Goal: Task Accomplishment & Management: Manage account settings

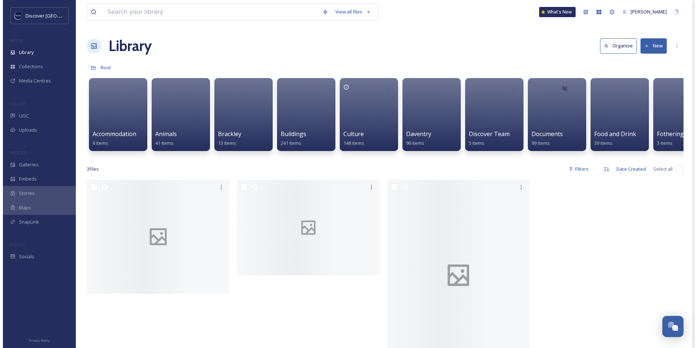
scroll to position [1842, 0]
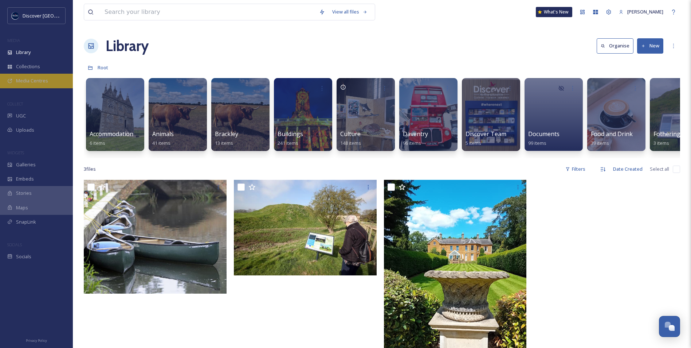
click at [51, 83] on div "Media Centres" at bounding box center [36, 81] width 73 height 14
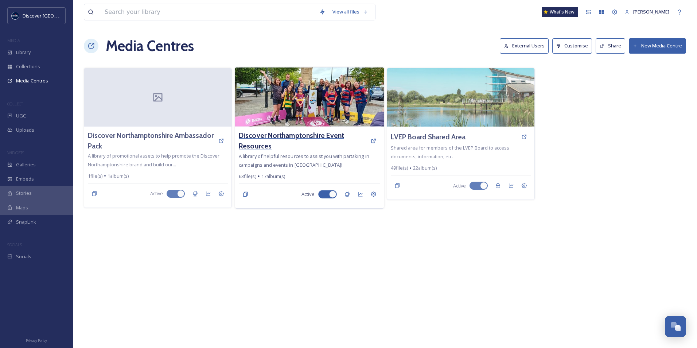
click at [311, 136] on h3 "Discover Northamptonshire Event Resources" at bounding box center [303, 140] width 128 height 21
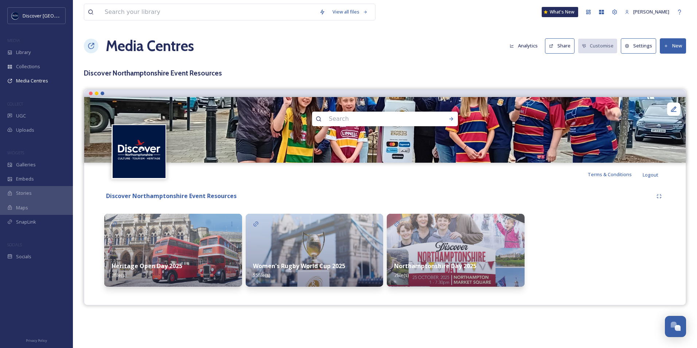
click at [670, 46] on button "New" at bounding box center [673, 45] width 26 height 15
click at [667, 78] on span "Add Album" at bounding box center [670, 77] width 24 height 7
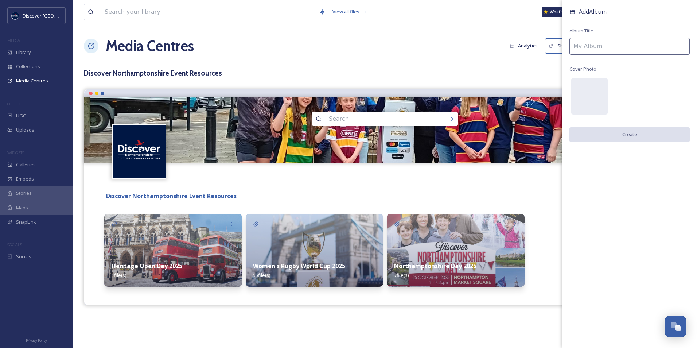
click at [585, 52] on input at bounding box center [629, 46] width 120 height 17
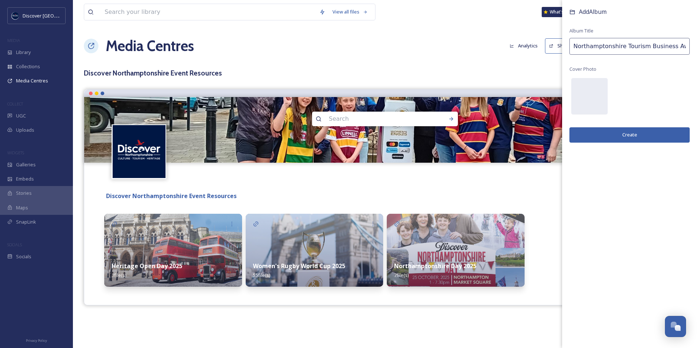
scroll to position [0, 1]
type input "Northamptonshire Tourism Business Awards"
click at [596, 95] on div at bounding box center [589, 96] width 36 height 36
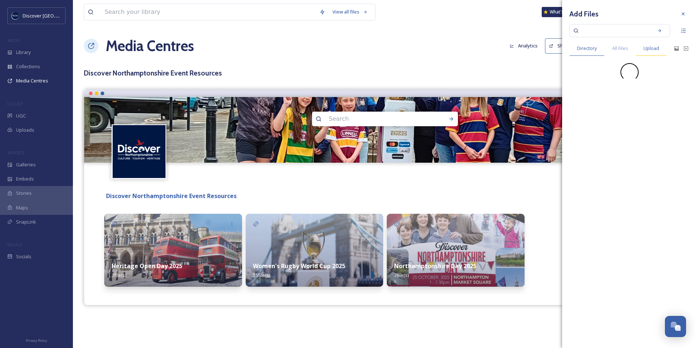
click at [650, 45] on span "Upload" at bounding box center [651, 48] width 16 height 7
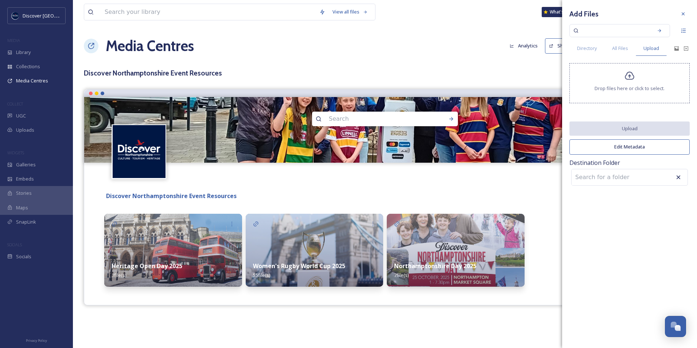
click at [627, 86] on span "Drop files here or click to select." at bounding box center [629, 88] width 70 height 7
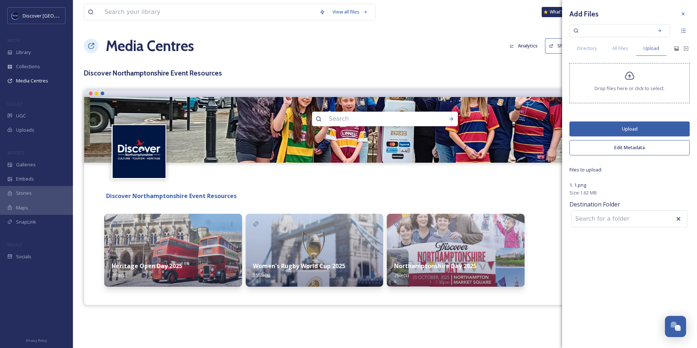
click at [615, 129] on button "Upload" at bounding box center [629, 128] width 120 height 15
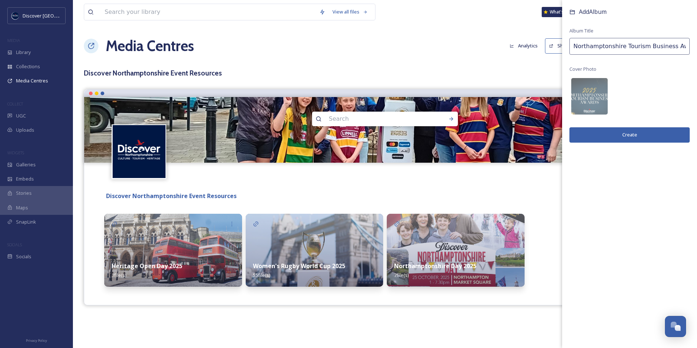
click at [612, 137] on button "Create" at bounding box center [629, 134] width 120 height 15
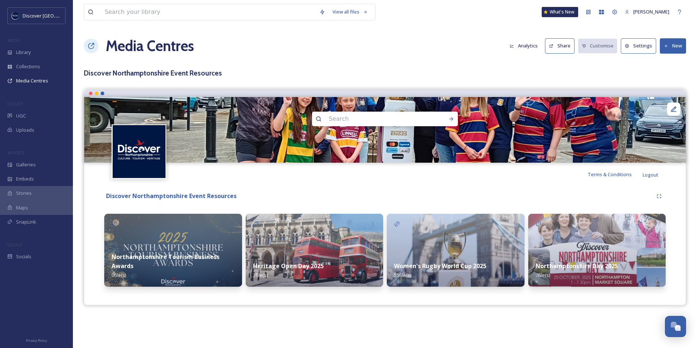
click at [183, 244] on img at bounding box center [173, 250] width 138 height 73
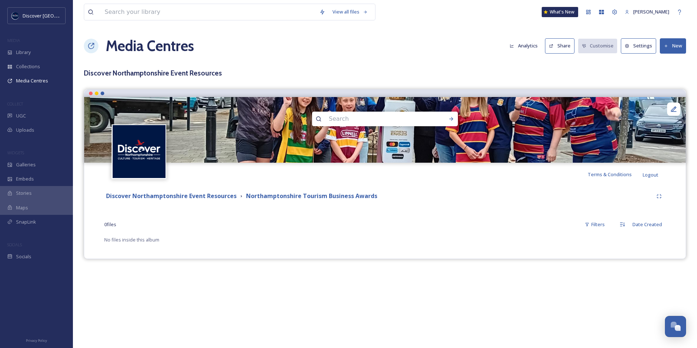
click at [671, 44] on button "New" at bounding box center [673, 45] width 26 height 15
click at [672, 78] on span "Add Album" at bounding box center [670, 77] width 24 height 7
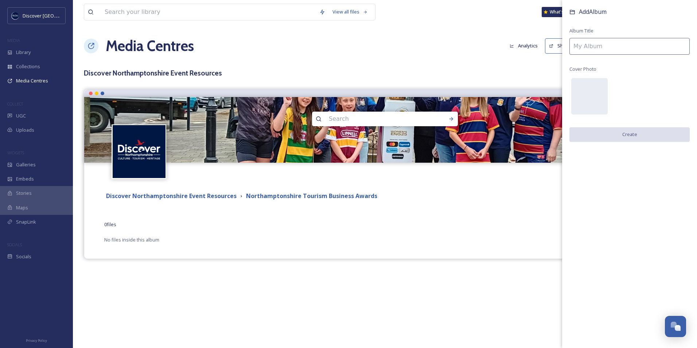
click at [614, 50] on input at bounding box center [629, 46] width 120 height 17
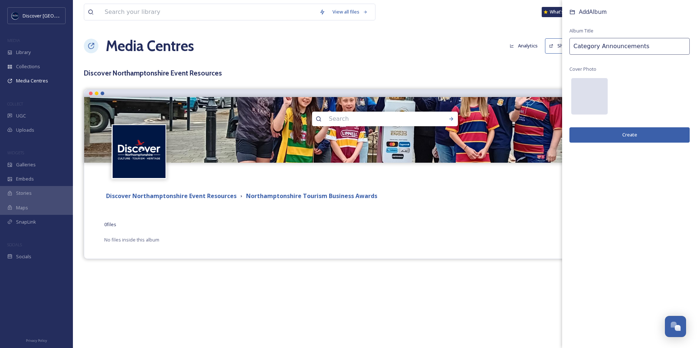
type input "Category Announcements"
click at [584, 92] on div at bounding box center [589, 96] width 36 height 36
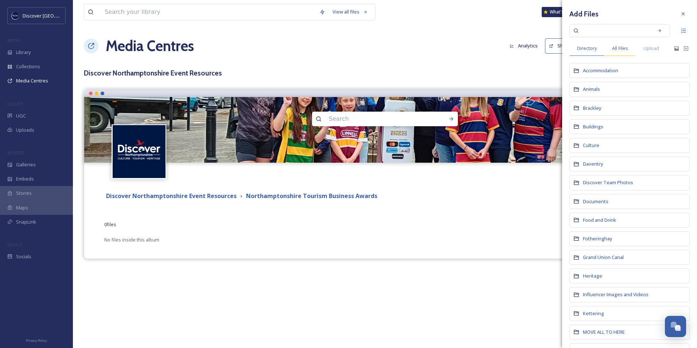
click at [621, 50] on span "All Files" at bounding box center [620, 48] width 16 height 7
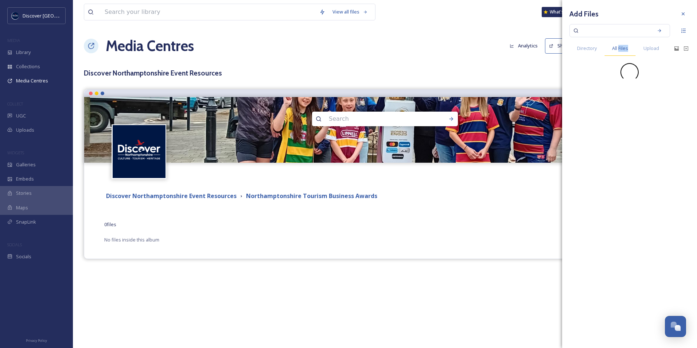
click at [621, 50] on span "All Files" at bounding box center [620, 48] width 16 height 7
drag, startPoint x: 621, startPoint y: 50, endPoint x: 595, endPoint y: 50, distance: 26.2
click at [595, 50] on span "Directory" at bounding box center [587, 48] width 20 height 7
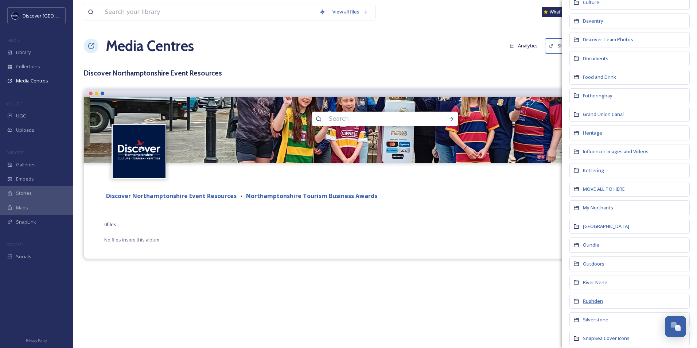
scroll to position [146, 0]
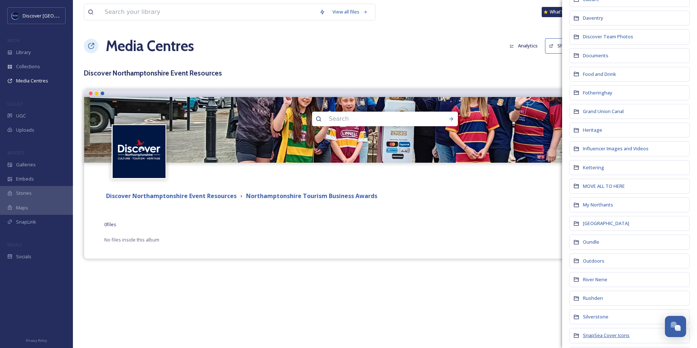
click at [595, 335] on span "SnapSea Cover Icons" at bounding box center [606, 335] width 47 height 7
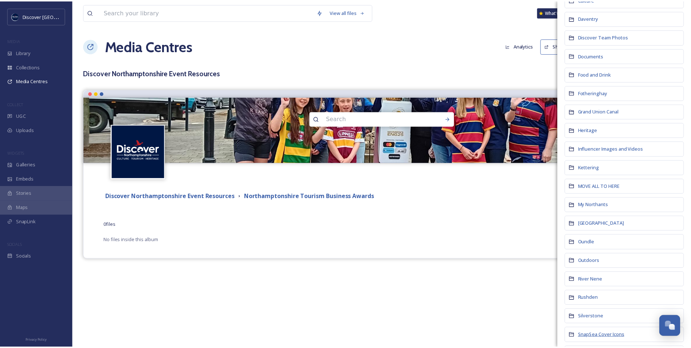
scroll to position [0, 0]
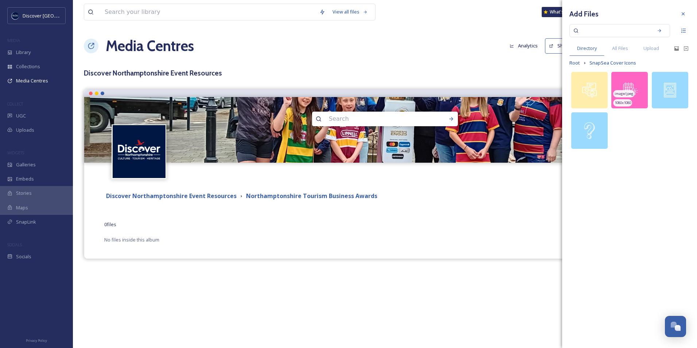
click at [639, 86] on img at bounding box center [629, 90] width 36 height 36
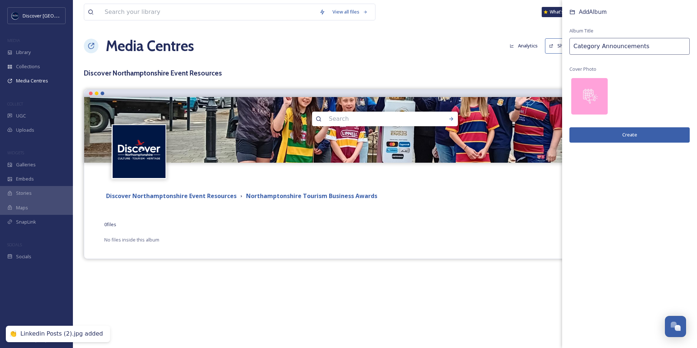
click at [628, 133] on button "Create" at bounding box center [629, 134] width 120 height 15
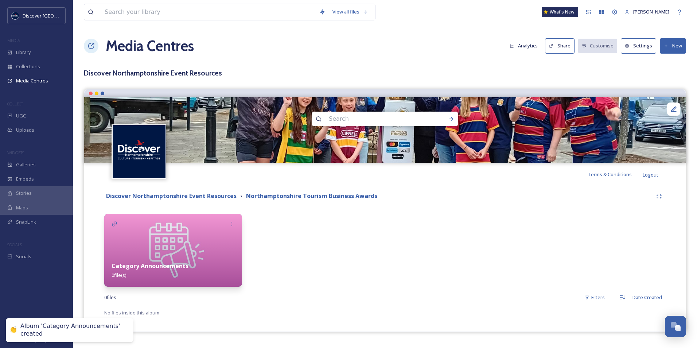
click at [182, 240] on img at bounding box center [173, 250] width 138 height 73
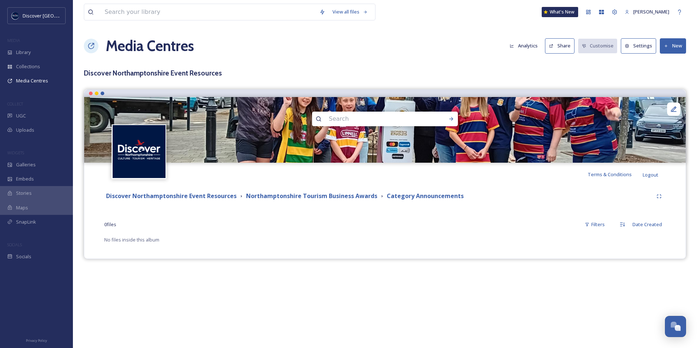
click at [674, 46] on button "New" at bounding box center [673, 45] width 26 height 15
click at [669, 63] on span "Add Files" at bounding box center [668, 62] width 20 height 7
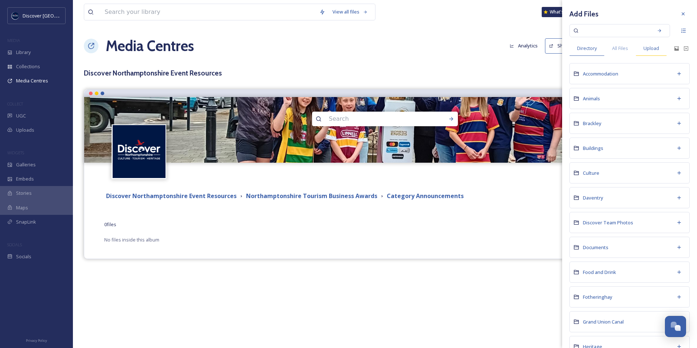
click at [645, 46] on span "Upload" at bounding box center [651, 48] width 16 height 7
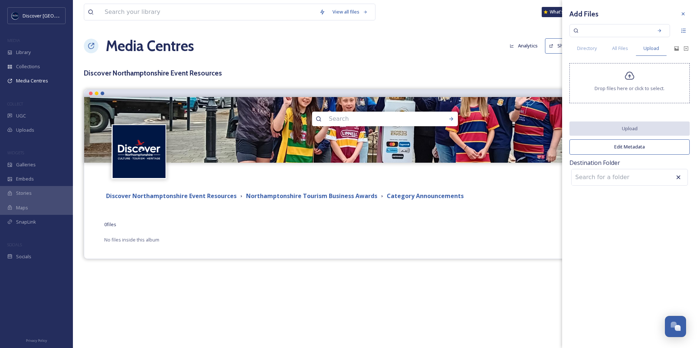
click at [625, 78] on icon at bounding box center [629, 76] width 9 height 8
click at [624, 85] on span "Drop files here or click to select." at bounding box center [629, 88] width 70 height 7
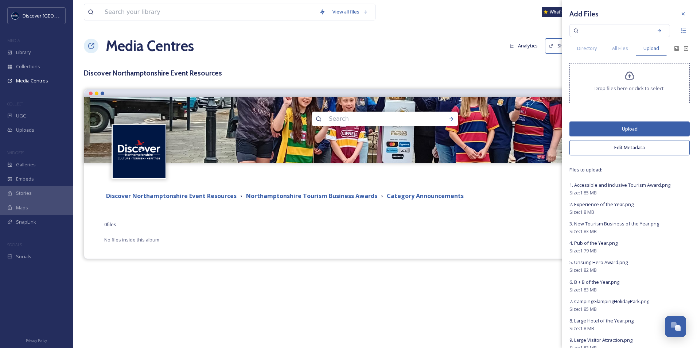
click at [608, 131] on button "Upload" at bounding box center [629, 128] width 120 height 15
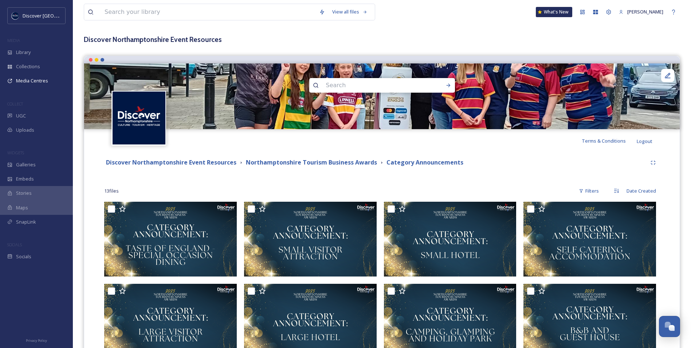
scroll to position [27, 0]
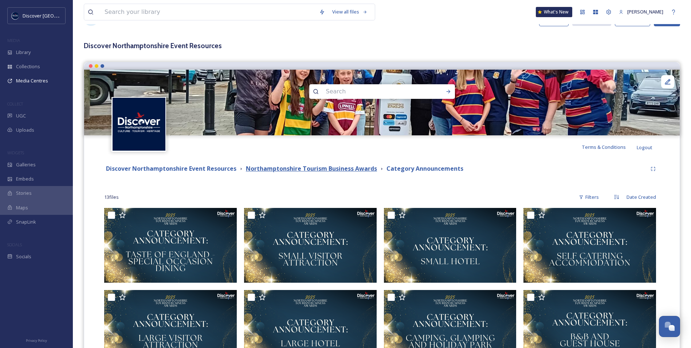
click at [345, 167] on strong "Northamptonshire Tourism Business Awards" at bounding box center [311, 168] width 131 height 8
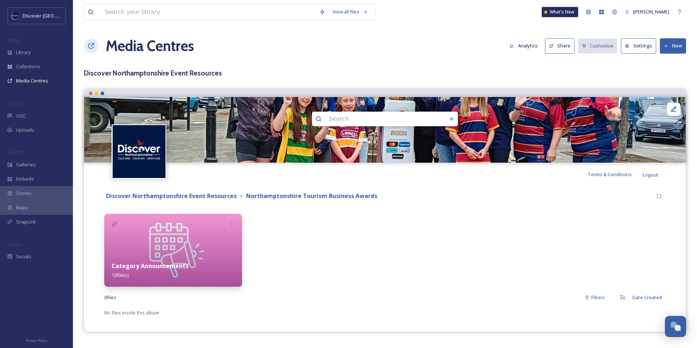
click at [665, 49] on button "New" at bounding box center [673, 45] width 26 height 15
click at [665, 74] on span "Add Album" at bounding box center [670, 77] width 24 height 7
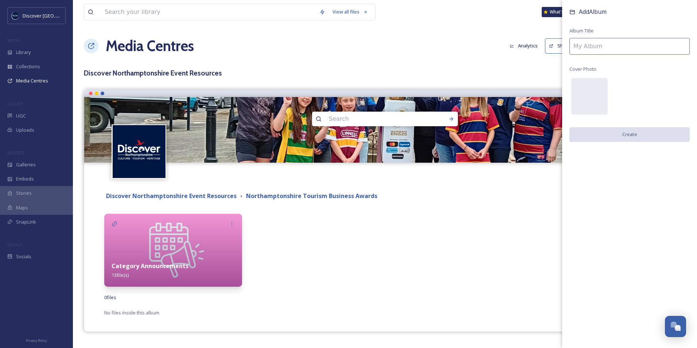
click at [581, 47] on input at bounding box center [629, 46] width 120 height 17
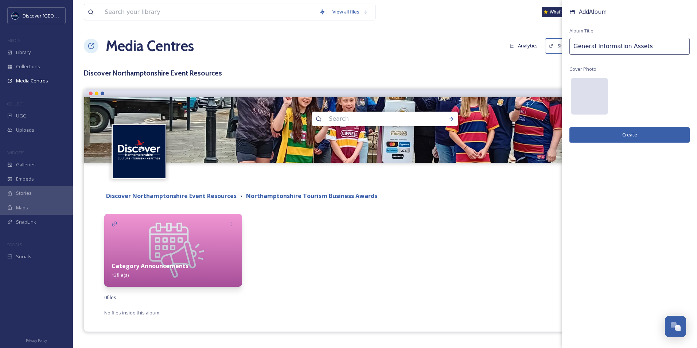
type input "General Information Assets"
click at [590, 94] on div at bounding box center [589, 96] width 36 height 36
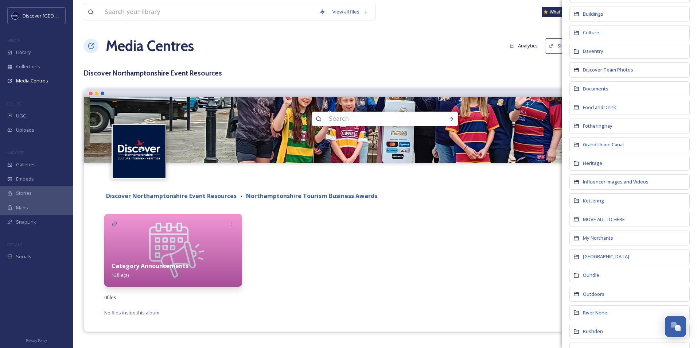
scroll to position [146, 0]
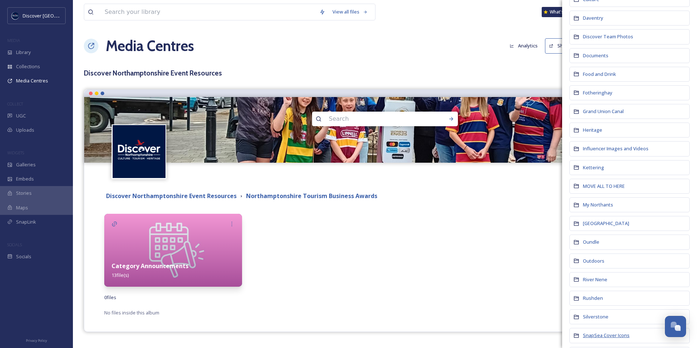
click at [594, 338] on span "SnapSea Cover Icons" at bounding box center [606, 335] width 47 height 7
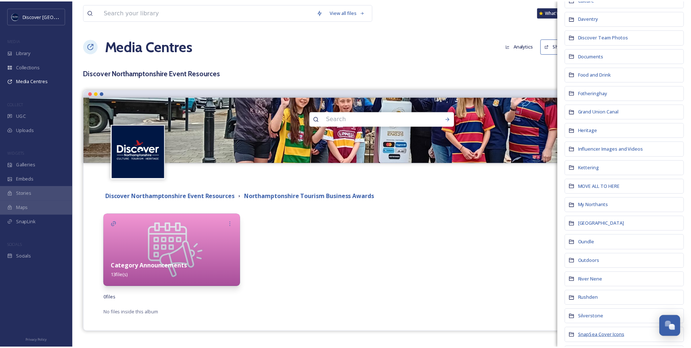
scroll to position [0, 0]
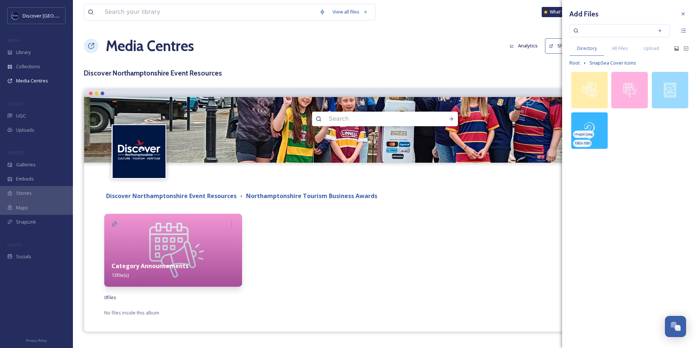
click at [589, 124] on img at bounding box center [589, 130] width 36 height 36
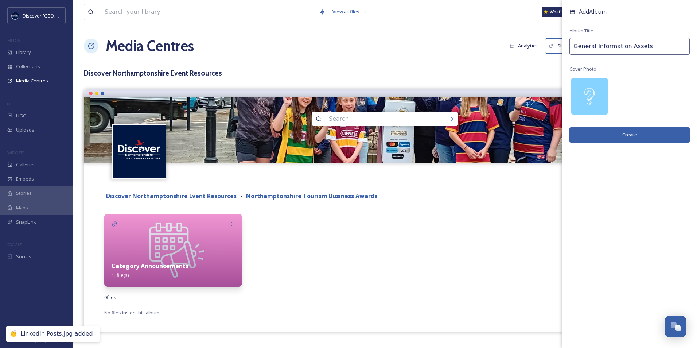
click at [624, 134] on button "Create" at bounding box center [629, 134] width 120 height 15
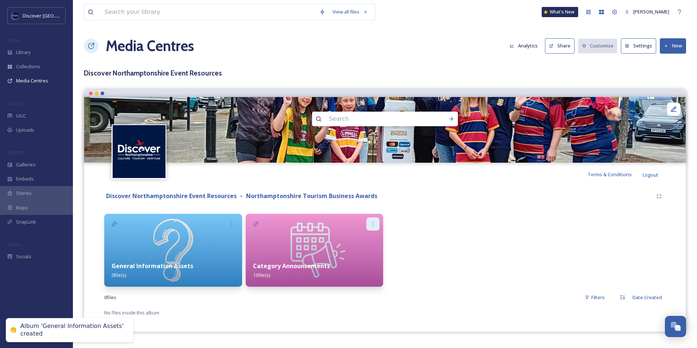
click at [375, 224] on icon at bounding box center [373, 224] width 6 height 6
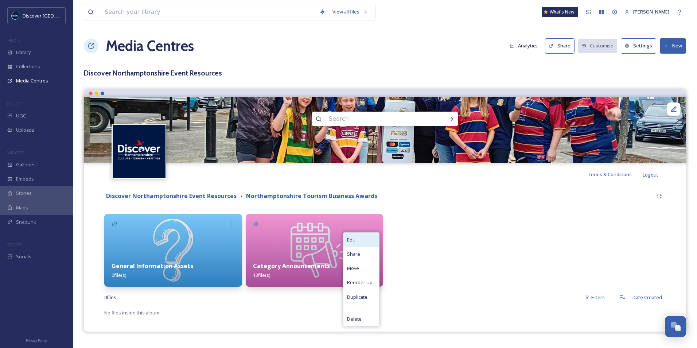
click at [363, 243] on div "Edit" at bounding box center [361, 240] width 36 height 14
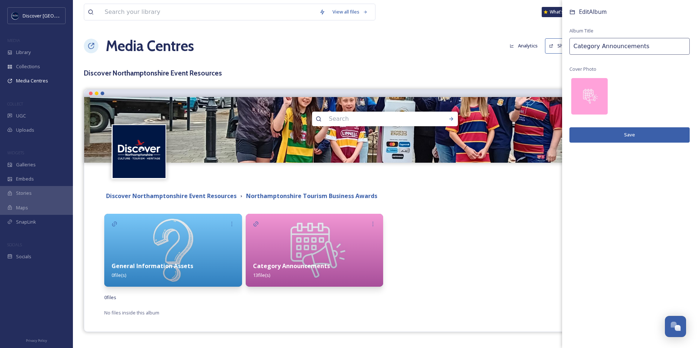
click at [657, 46] on input "Category Announcements" at bounding box center [629, 46] width 120 height 17
type input "Category Announcements Assets"
click at [666, 137] on button "Save" at bounding box center [629, 134] width 120 height 15
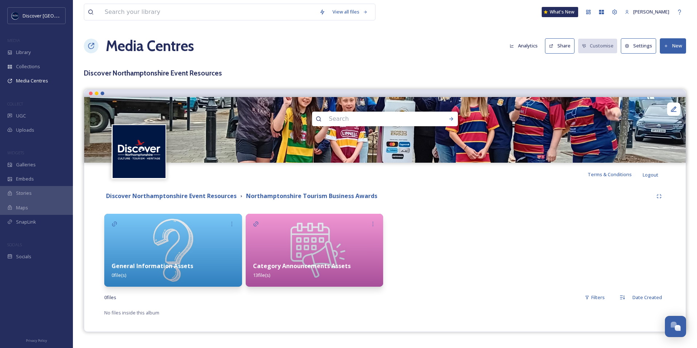
click at [152, 244] on img at bounding box center [173, 250] width 138 height 73
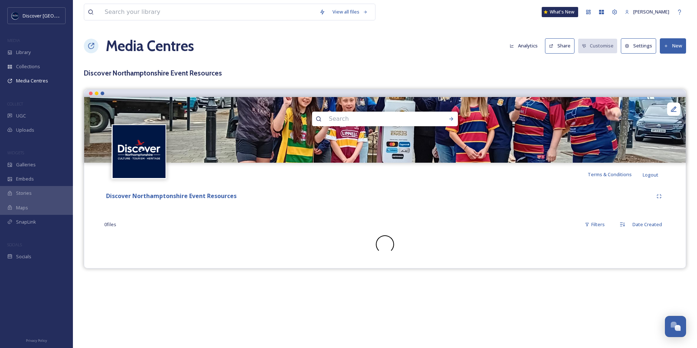
click at [669, 45] on button "New" at bounding box center [673, 45] width 26 height 15
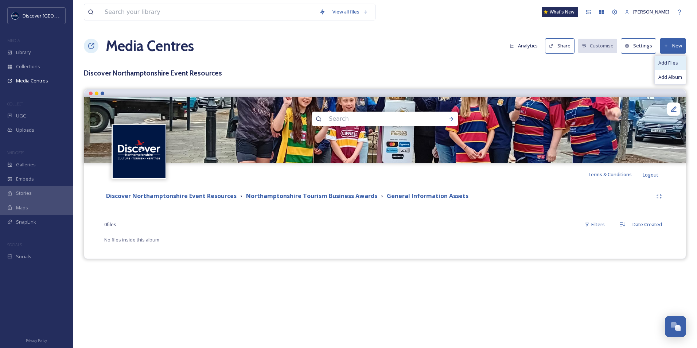
click at [666, 66] on span "Add Files" at bounding box center [668, 62] width 20 height 7
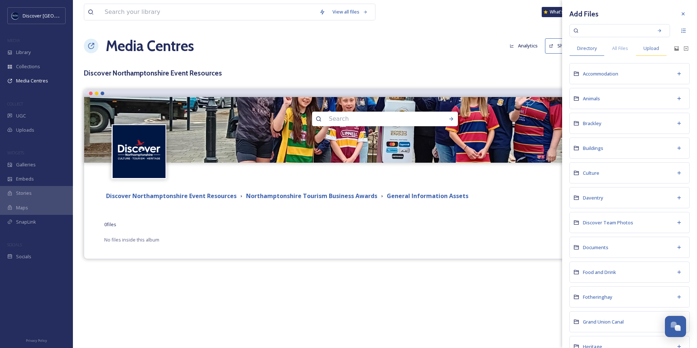
click at [651, 51] on span "Upload" at bounding box center [651, 48] width 16 height 7
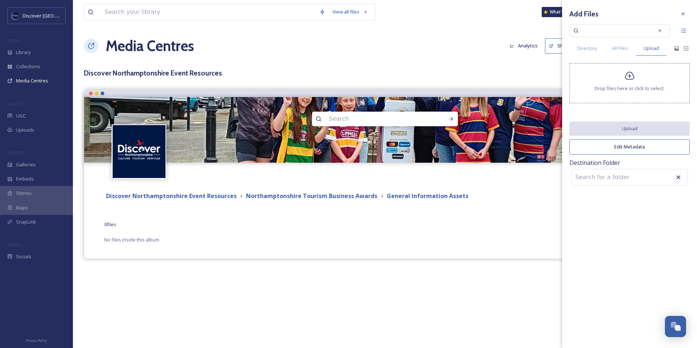
click at [632, 87] on span "Drop files here or click to select." at bounding box center [629, 88] width 70 height 7
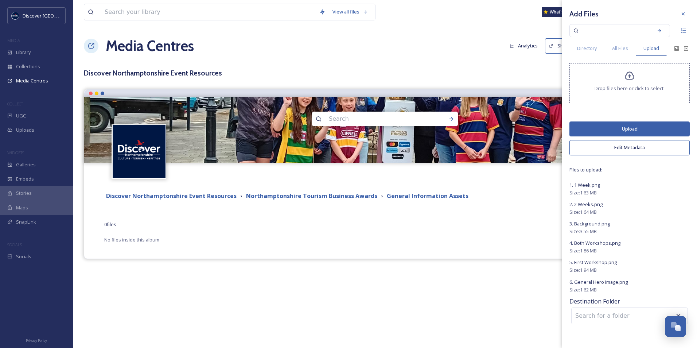
click at [622, 125] on button "Upload" at bounding box center [629, 128] width 120 height 15
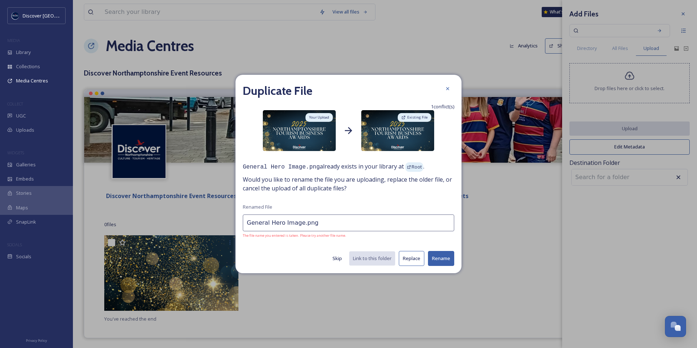
click at [339, 259] on button "Skip" at bounding box center [337, 258] width 17 height 14
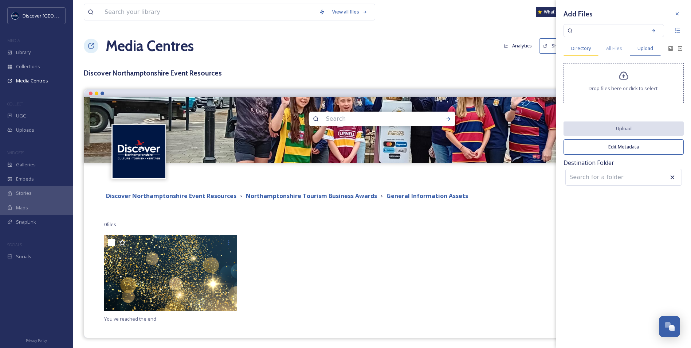
click at [587, 47] on span "Directory" at bounding box center [582, 48] width 20 height 7
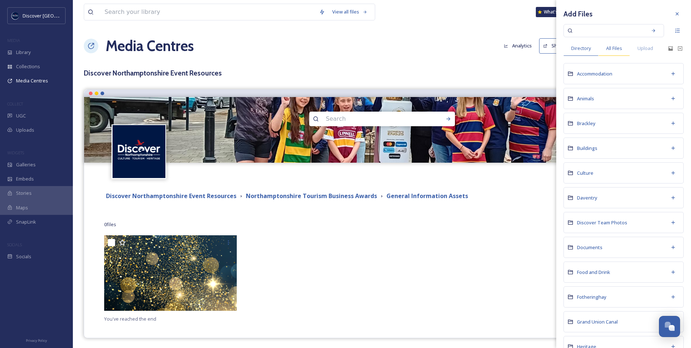
click at [607, 53] on div "All Files" at bounding box center [614, 48] width 31 height 15
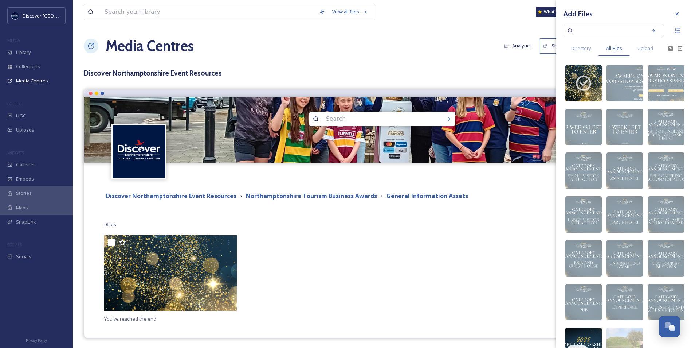
click at [581, 338] on img at bounding box center [584, 345] width 36 height 36
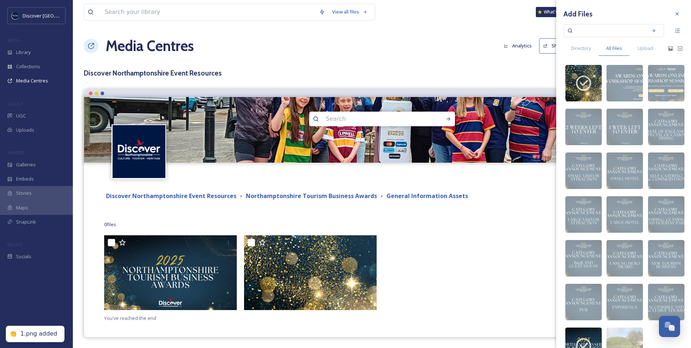
click at [434, 253] on div at bounding box center [452, 274] width 136 height 78
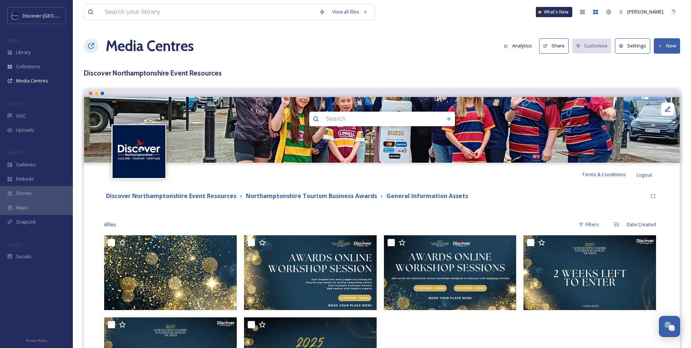
click at [659, 49] on button "New" at bounding box center [667, 45] width 26 height 15
click at [655, 61] on span "Add Files" at bounding box center [663, 62] width 20 height 7
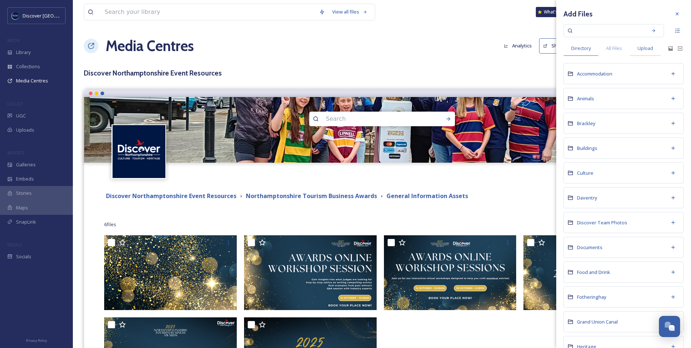
click at [636, 48] on div "Upload" at bounding box center [645, 48] width 31 height 15
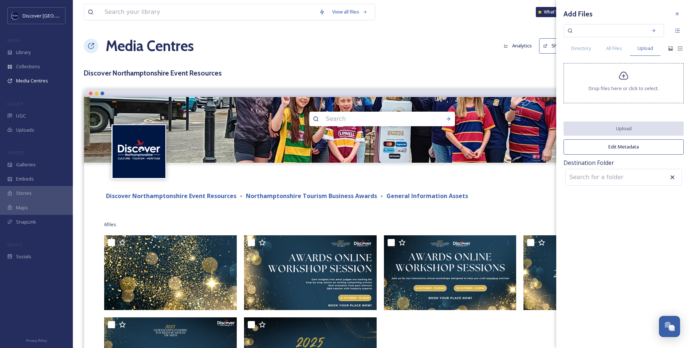
click at [616, 77] on div "Drop files here or click to select." at bounding box center [624, 83] width 120 height 40
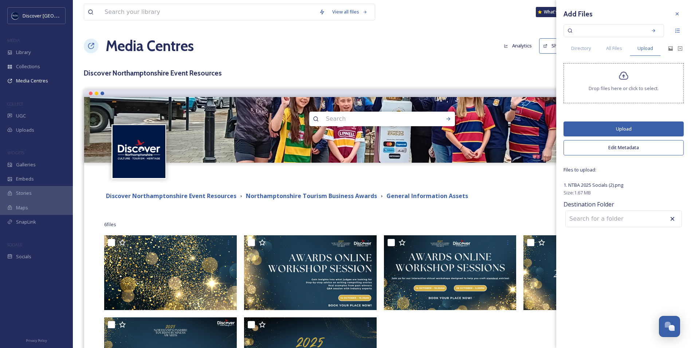
click at [621, 149] on button "Edit Metadata" at bounding box center [624, 147] width 120 height 15
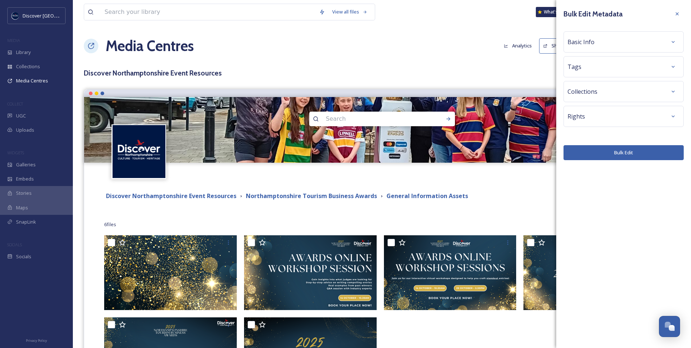
click at [596, 47] on div "Basic Info" at bounding box center [624, 41] width 112 height 13
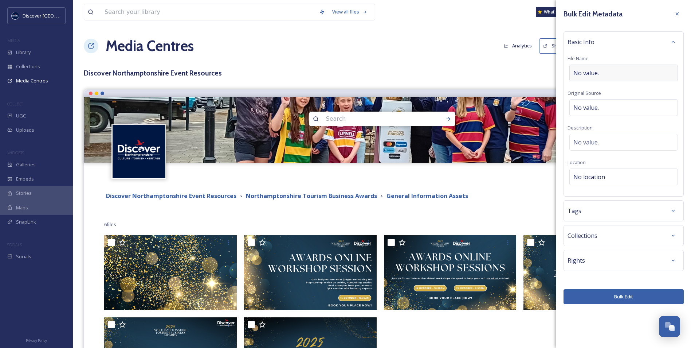
click at [593, 70] on span "No value." at bounding box center [587, 73] width 26 height 9
type input "Enter Now"
click at [648, 297] on button "Bulk Edit" at bounding box center [624, 296] width 120 height 15
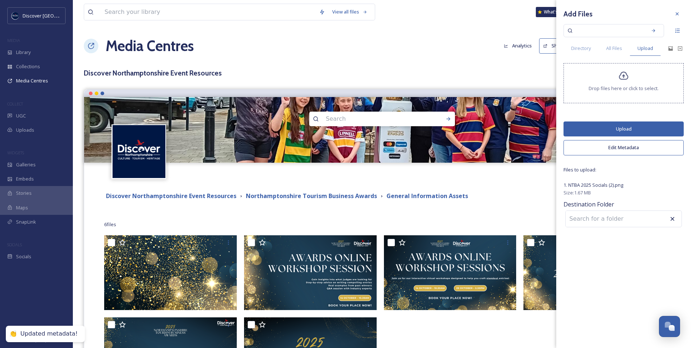
click at [636, 129] on button "Upload" at bounding box center [624, 128] width 120 height 15
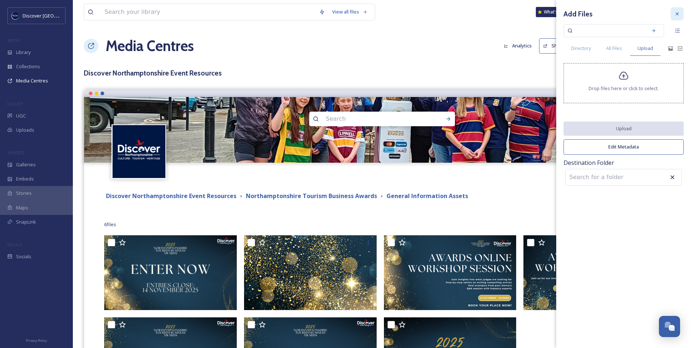
click at [679, 15] on icon at bounding box center [678, 14] width 6 height 6
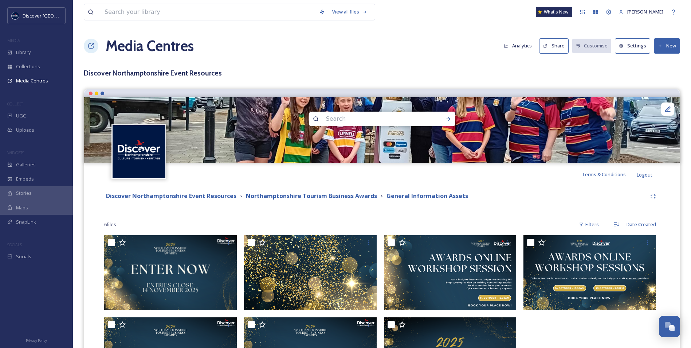
click at [425, 216] on div "Discover Northamptonshire Event Resources Northamptonshire Tourism Business Awa…" at bounding box center [382, 297] width 585 height 222
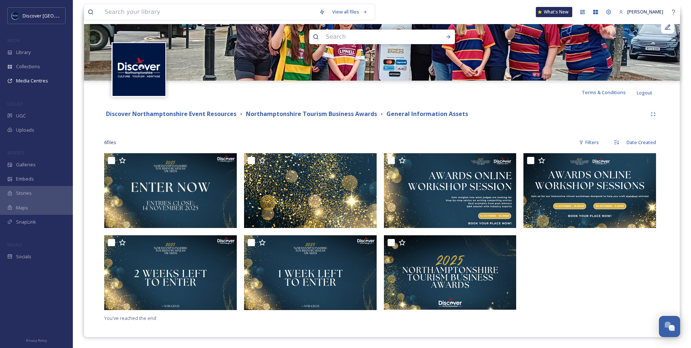
scroll to position [82, 0]
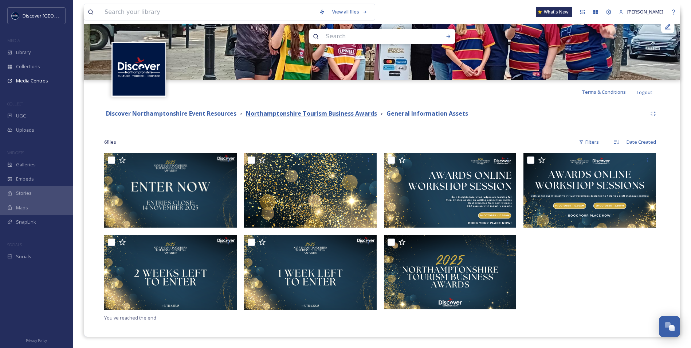
click at [352, 114] on strong "Northamptonshire Tourism Business Awards" at bounding box center [311, 113] width 131 height 8
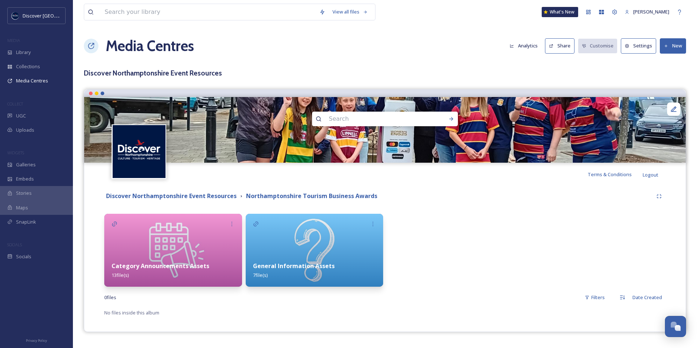
click at [556, 52] on button "Share" at bounding box center [560, 45] width 30 height 15
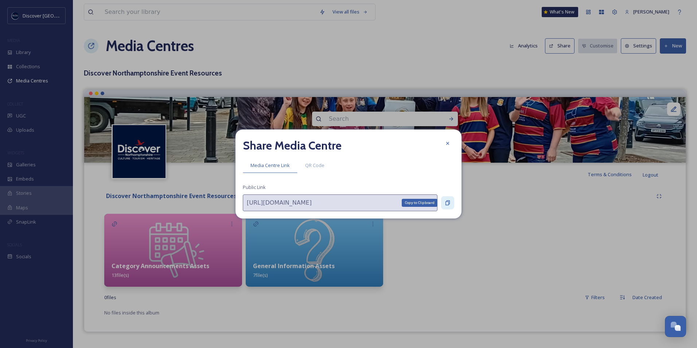
click at [448, 203] on icon at bounding box center [447, 202] width 4 height 5
click at [446, 142] on icon at bounding box center [448, 143] width 6 height 6
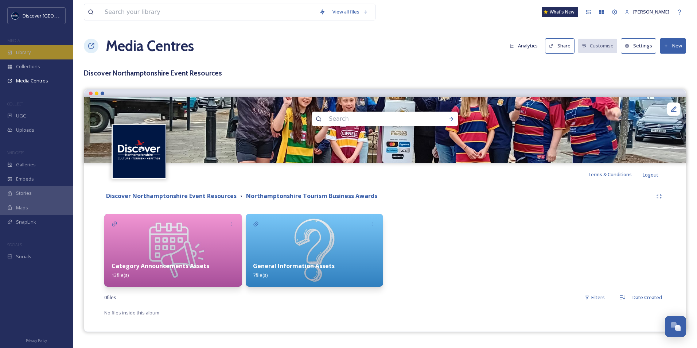
click at [34, 54] on div "Library" at bounding box center [36, 52] width 73 height 14
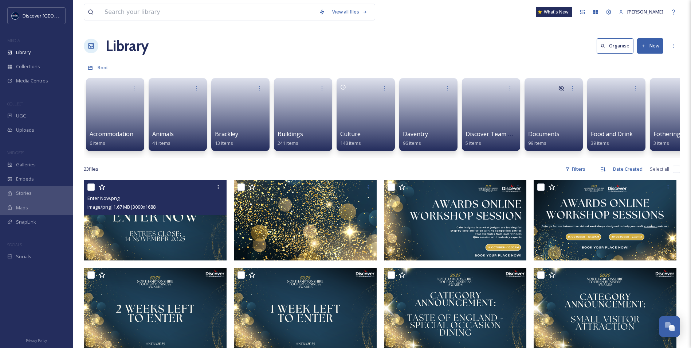
click at [87, 191] on input "checkbox" at bounding box center [90, 186] width 7 height 7
checkbox input "true"
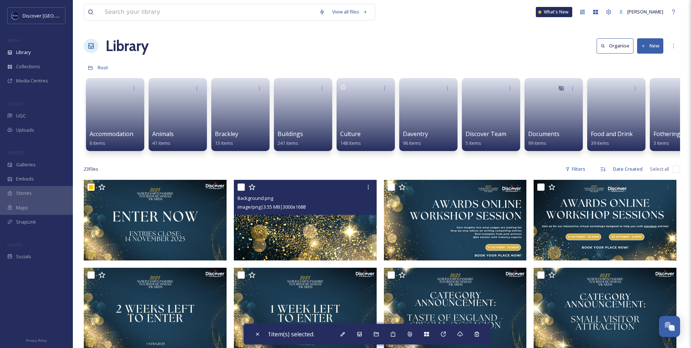
click at [243, 191] on input "checkbox" at bounding box center [241, 186] width 7 height 7
checkbox input "true"
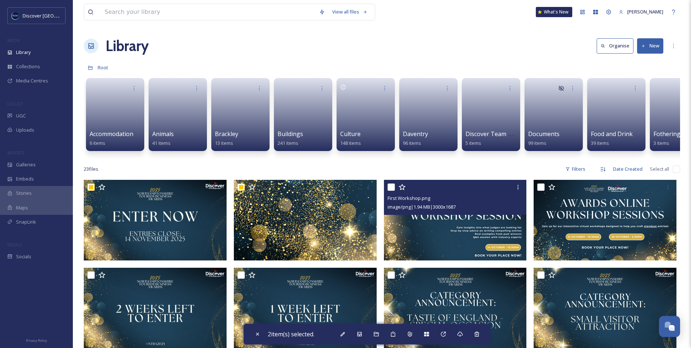
click at [393, 191] on input "checkbox" at bounding box center [391, 186] width 7 height 7
checkbox input "true"
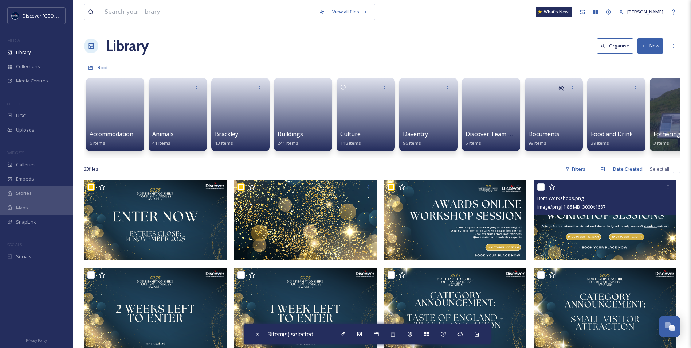
click at [543, 191] on input "checkbox" at bounding box center [541, 186] width 7 height 7
checkbox input "true"
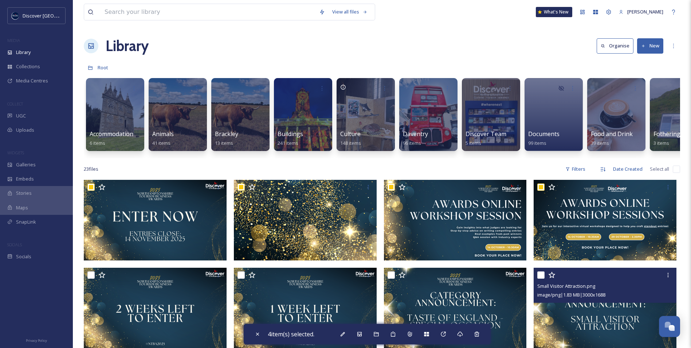
click at [541, 278] on input "checkbox" at bounding box center [541, 274] width 7 height 7
checkbox input "true"
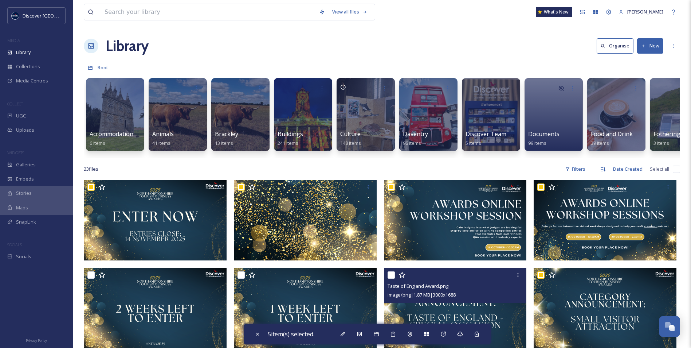
click at [392, 278] on input "checkbox" at bounding box center [391, 274] width 7 height 7
checkbox input "true"
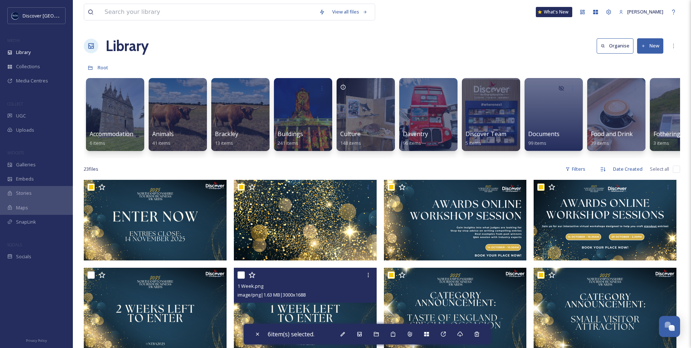
click at [242, 278] on input "checkbox" at bounding box center [241, 274] width 7 height 7
checkbox input "true"
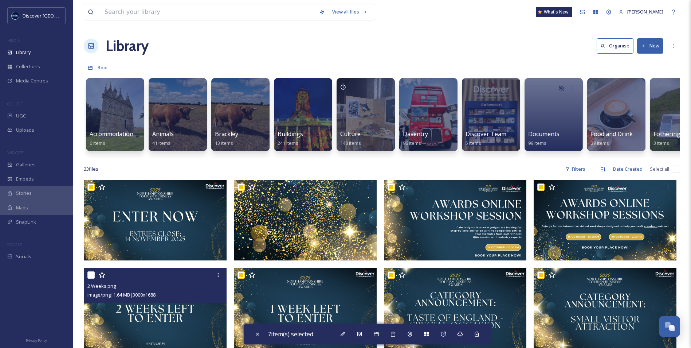
click at [90, 278] on input "checkbox" at bounding box center [90, 274] width 7 height 7
checkbox input "true"
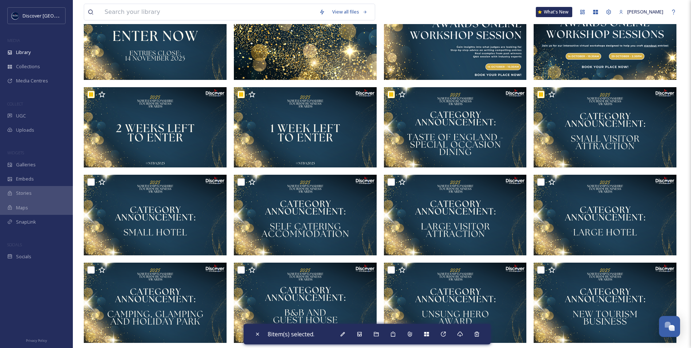
scroll to position [182, 0]
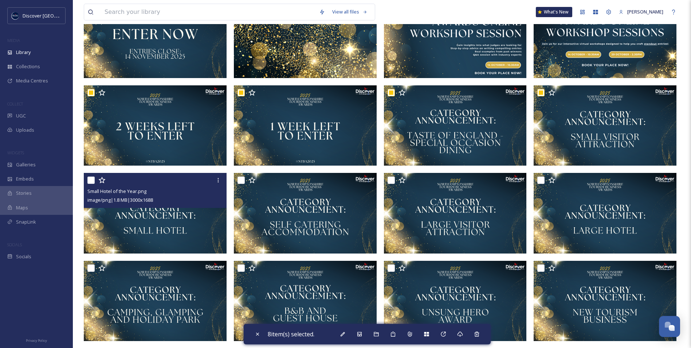
click at [93, 184] on input "checkbox" at bounding box center [90, 179] width 7 height 7
checkbox input "true"
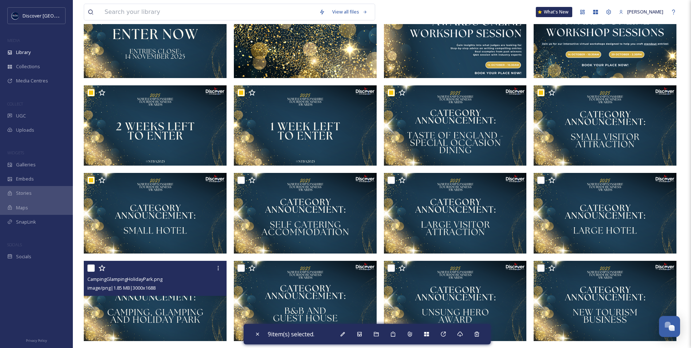
click at [91, 272] on input "checkbox" at bounding box center [90, 267] width 7 height 7
checkbox input "true"
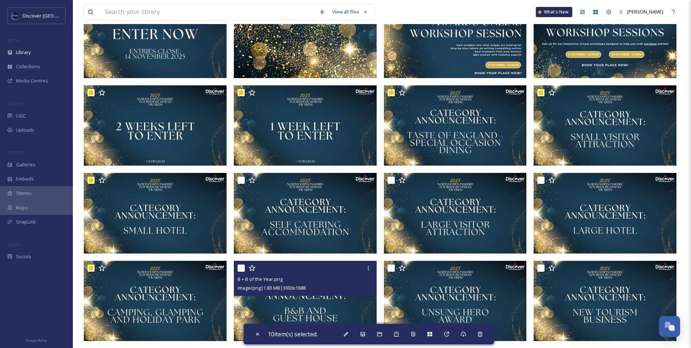
click at [243, 272] on input "checkbox" at bounding box center [241, 267] width 7 height 7
checkbox input "true"
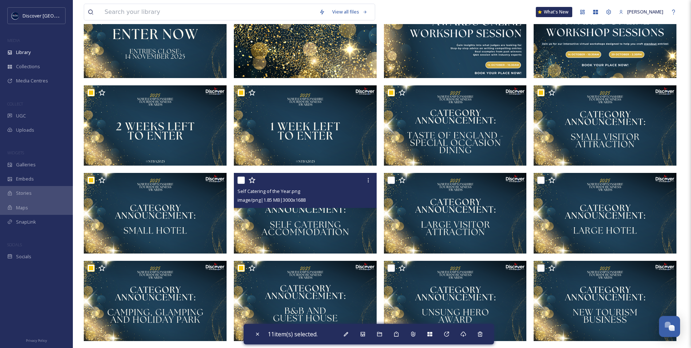
click at [241, 184] on input "checkbox" at bounding box center [241, 179] width 7 height 7
checkbox input "true"
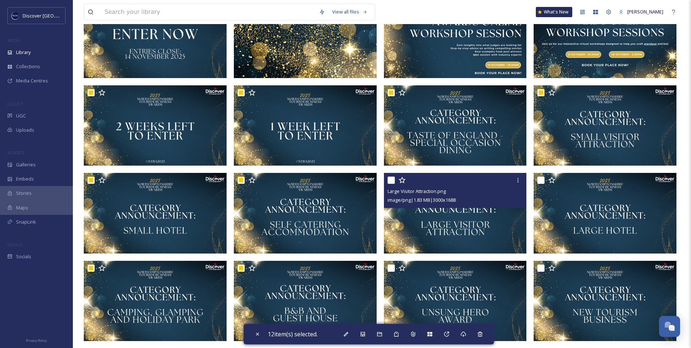
click at [393, 184] on input "checkbox" at bounding box center [391, 179] width 7 height 7
checkbox input "true"
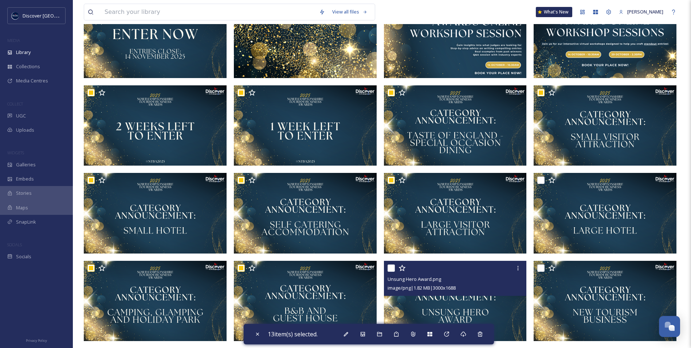
click at [393, 272] on input "checkbox" at bounding box center [391, 267] width 7 height 7
checkbox input "true"
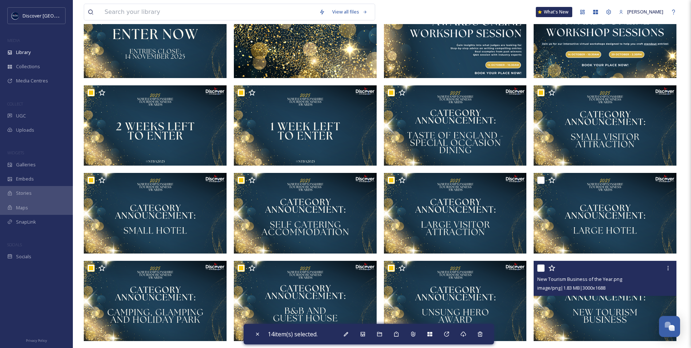
click at [542, 272] on input "checkbox" at bounding box center [541, 267] width 7 height 7
checkbox input "true"
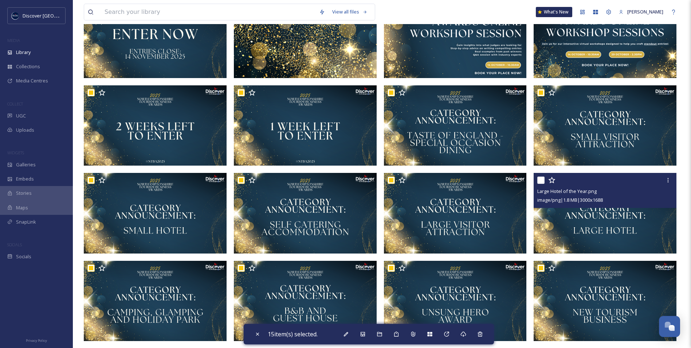
click at [542, 184] on input "checkbox" at bounding box center [541, 179] width 7 height 7
checkbox input "true"
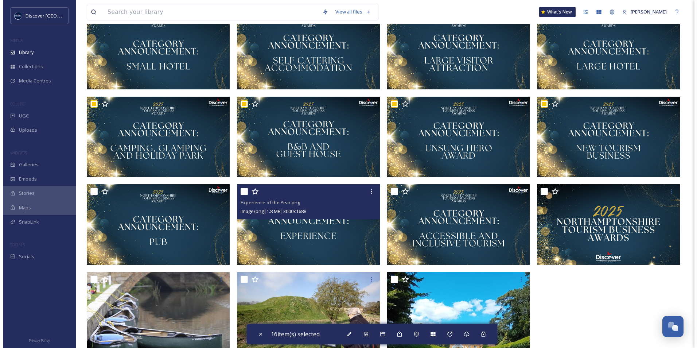
scroll to position [364, 0]
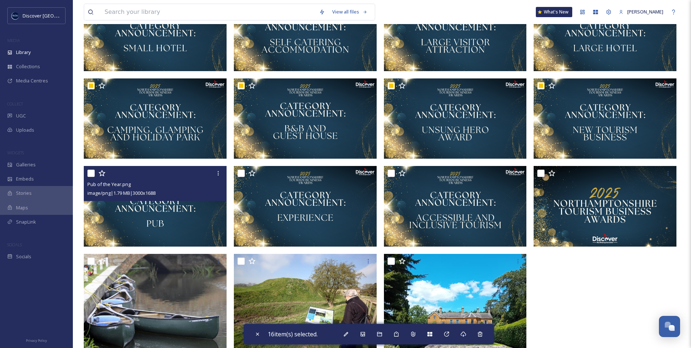
click at [90, 177] on input "checkbox" at bounding box center [90, 172] width 7 height 7
checkbox input "true"
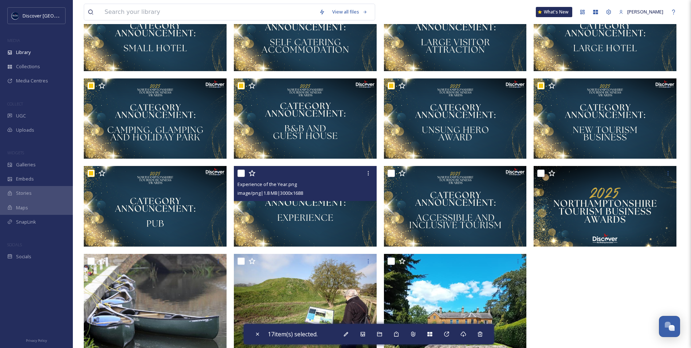
click at [240, 177] on input "checkbox" at bounding box center [241, 172] width 7 height 7
checkbox input "true"
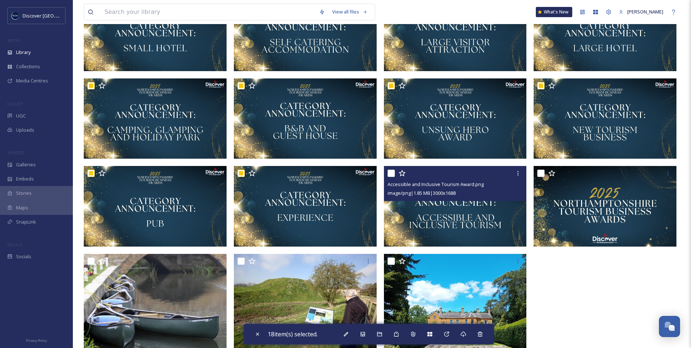
click at [392, 177] on input "checkbox" at bounding box center [391, 172] width 7 height 7
checkbox input "true"
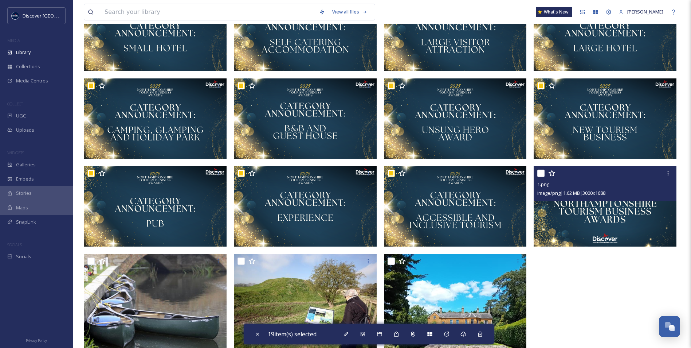
click at [542, 177] on input "checkbox" at bounding box center [541, 172] width 7 height 7
checkbox input "true"
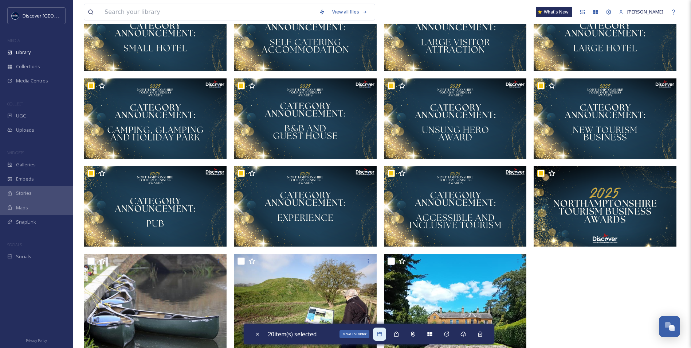
click at [386, 334] on div "Move To Folder" at bounding box center [379, 333] width 13 height 13
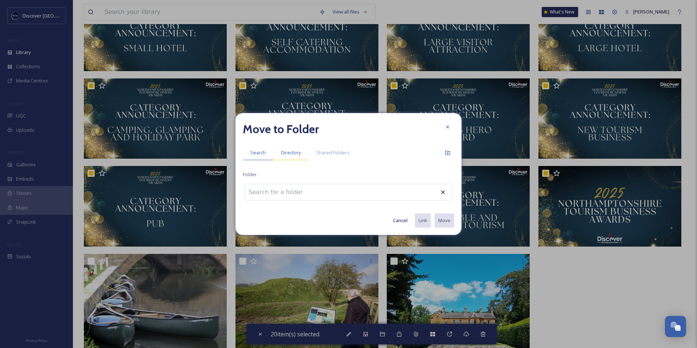
click at [297, 152] on span "Directory" at bounding box center [291, 152] width 20 height 7
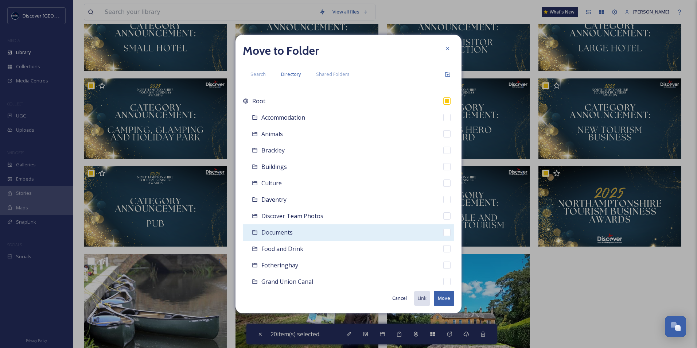
click at [294, 236] on div "Documents" at bounding box center [348, 232] width 211 height 16
checkbox input "false"
checkbox input "true"
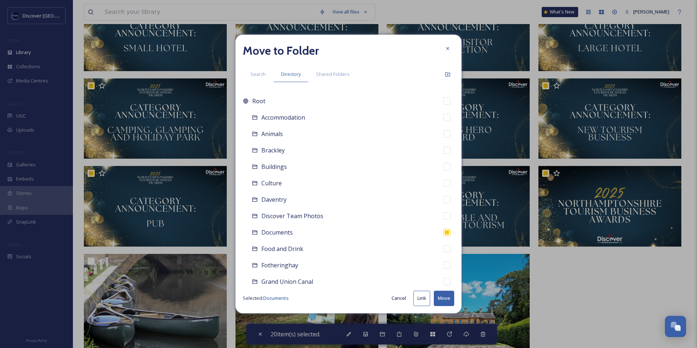
click at [444, 297] on button "Move" at bounding box center [444, 298] width 20 height 15
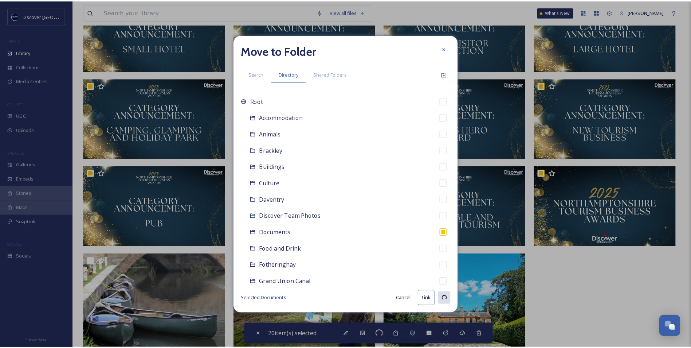
scroll to position [0, 0]
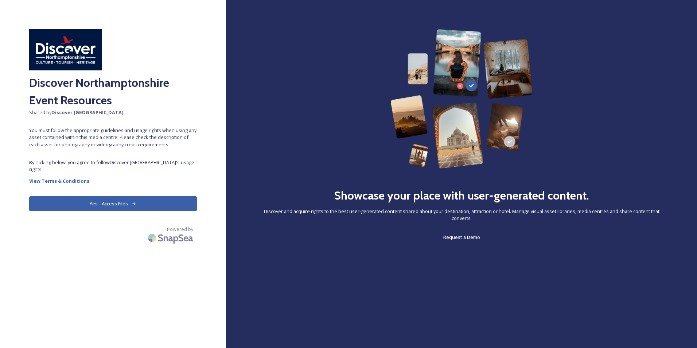
click at [143, 206] on button "Yes - Access Files" at bounding box center [113, 203] width 168 height 15
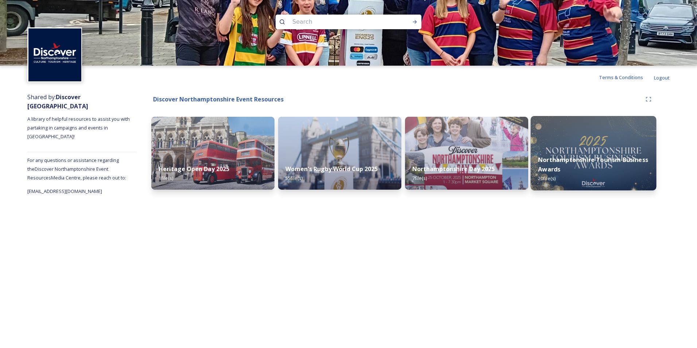
click at [585, 161] on strong "Northamptonshire Tourism Business Awards" at bounding box center [593, 164] width 110 height 17
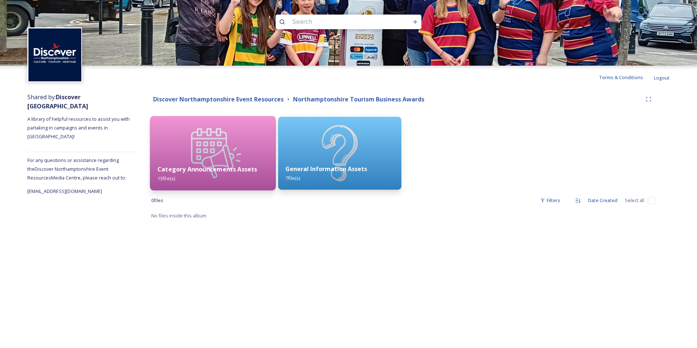
click at [217, 158] on div "Category Announcements Assets 13 file(s)" at bounding box center [213, 173] width 126 height 33
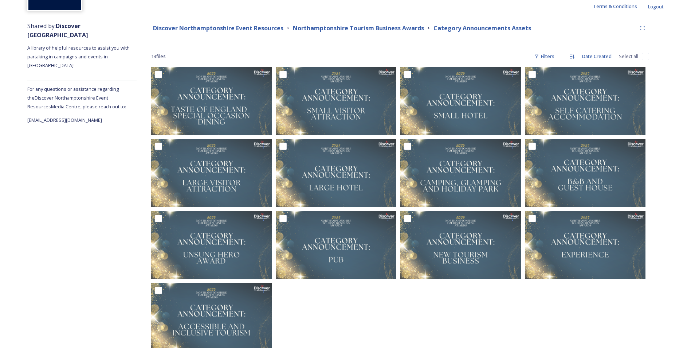
scroll to position [73, 0]
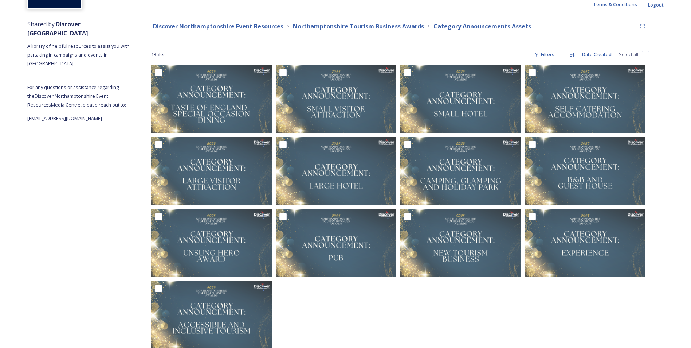
click at [412, 27] on strong "Northamptonshire Tourism Business Awards" at bounding box center [358, 26] width 131 height 8
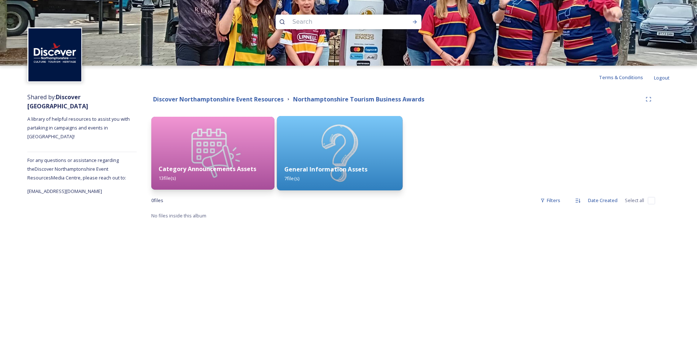
click at [336, 157] on img at bounding box center [340, 153] width 126 height 74
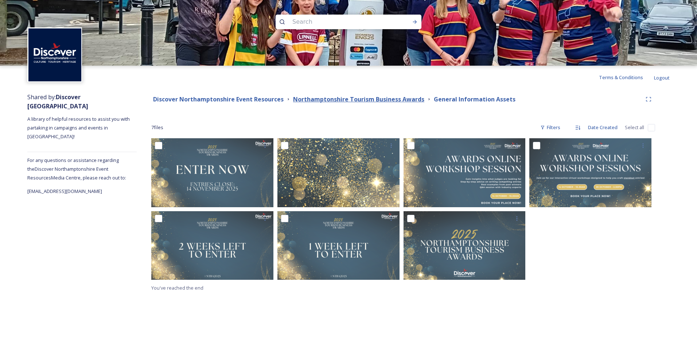
click at [382, 99] on strong "Northamptonshire Tourism Business Awards" at bounding box center [358, 99] width 131 height 8
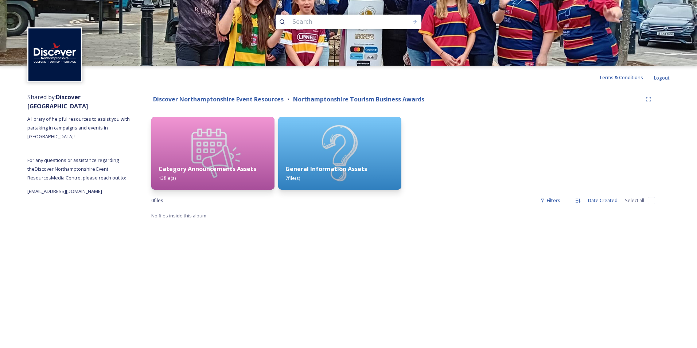
click at [231, 101] on strong "Discover Northamptonshire Event Resources" at bounding box center [218, 99] width 130 height 8
